Goal: Find contact information: Find contact information

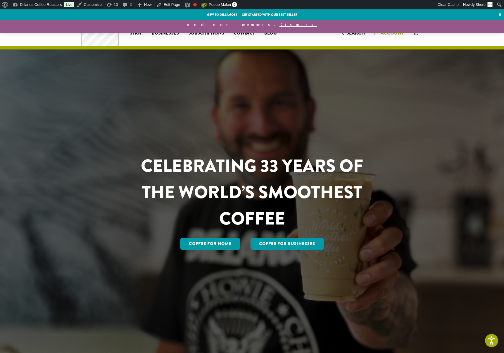
click at [395, 32] on span "Account" at bounding box center [392, 33] width 23 height 7
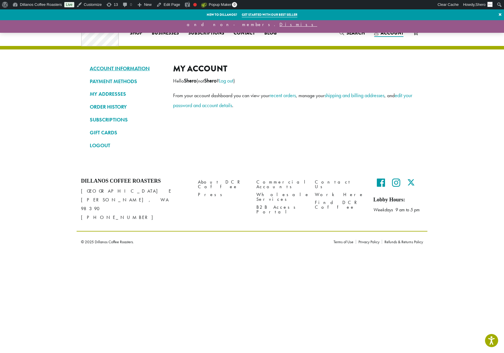
click at [128, 68] on link "ACCOUNT INFORMATION" at bounding box center [127, 68] width 75 height 10
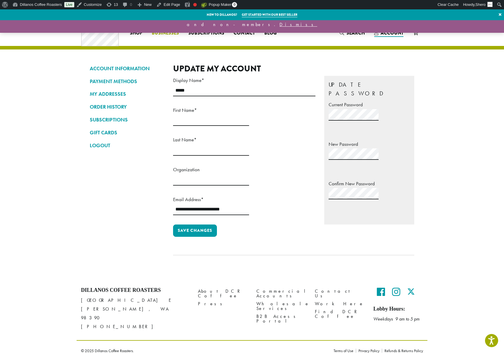
click at [173, 32] on span "Businesses" at bounding box center [165, 33] width 27 height 7
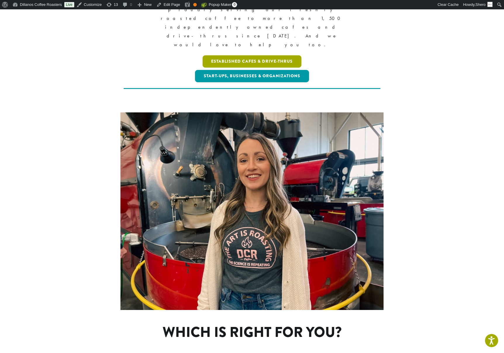
scroll to position [338, 0]
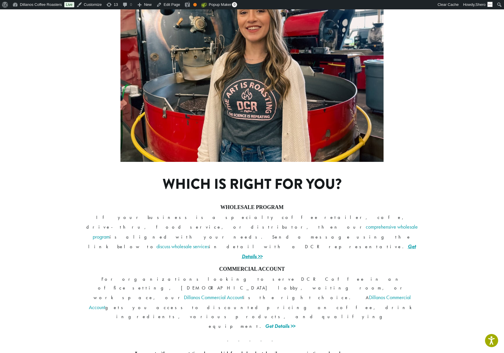
click at [336, 243] on link "Get Details >>" at bounding box center [329, 251] width 174 height 17
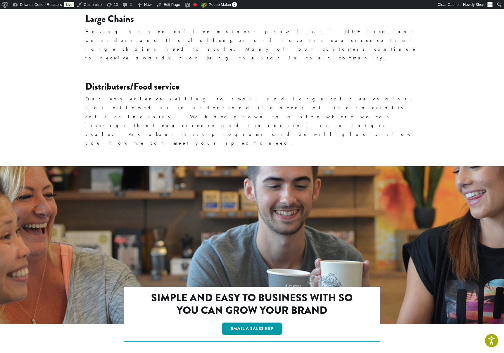
scroll to position [861, 0]
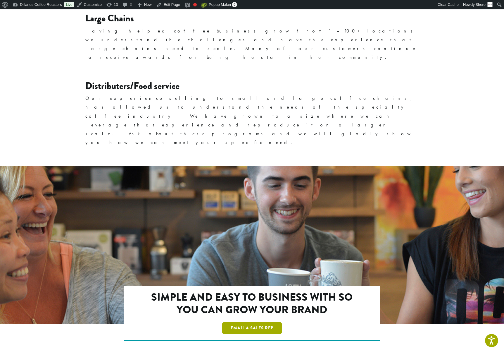
click at [262, 322] on link "Email a Sales Rep" at bounding box center [252, 328] width 60 height 12
